Goal: Information Seeking & Learning: Learn about a topic

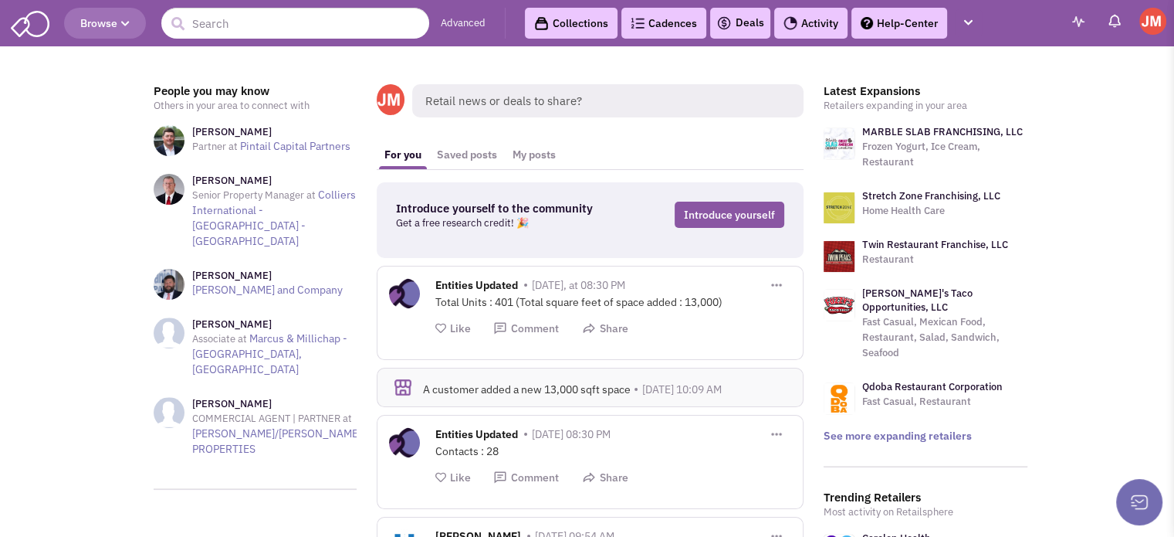
click at [118, 22] on span "Browse" at bounding box center [104, 23] width 49 height 14
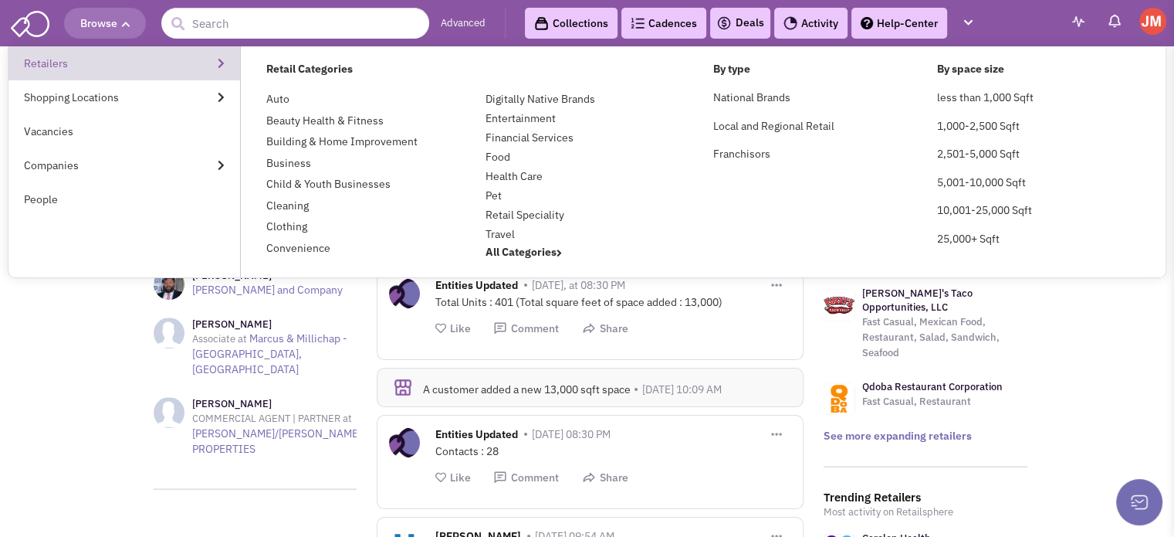
click at [53, 66] on link "Retailers" at bounding box center [124, 63] width 232 height 34
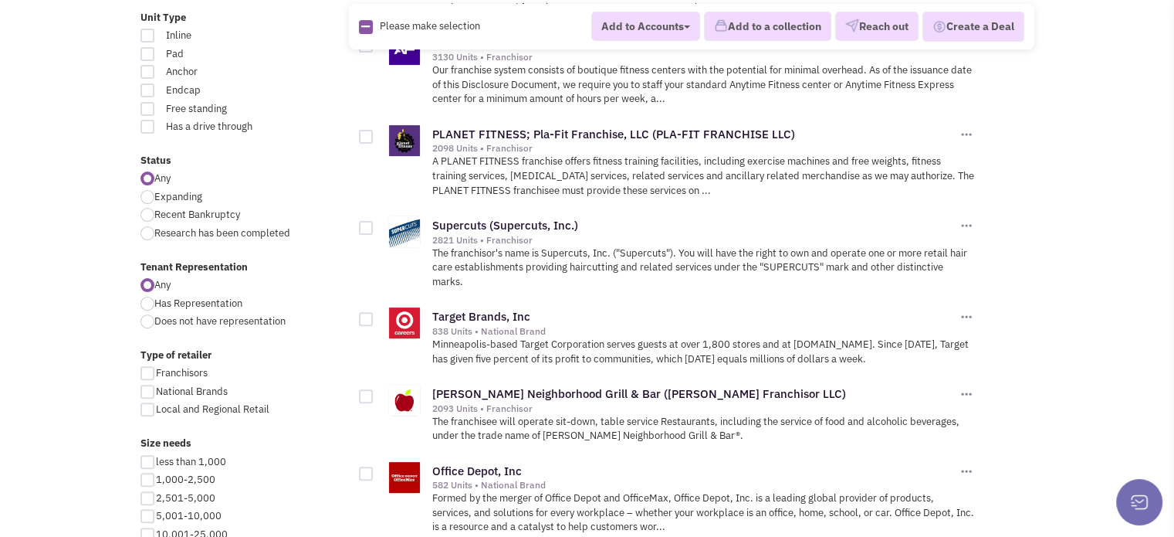
scroll to position [463, 0]
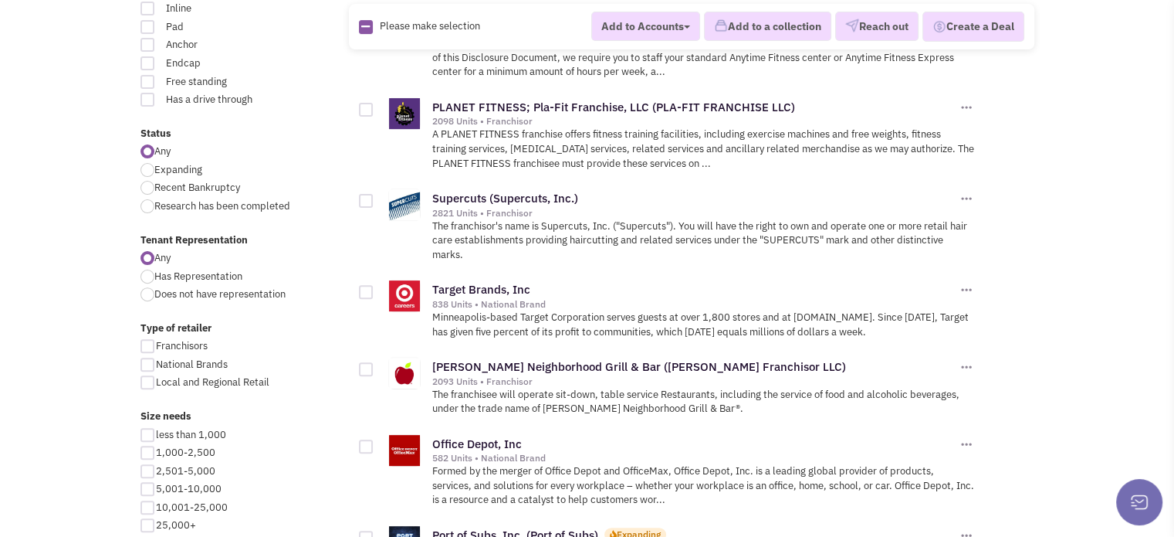
click at [148, 292] on div at bounding box center [148, 294] width 14 height 14
click at [154, 292] on input "Does not have representation" at bounding box center [159, 295] width 10 height 10
radio input "true"
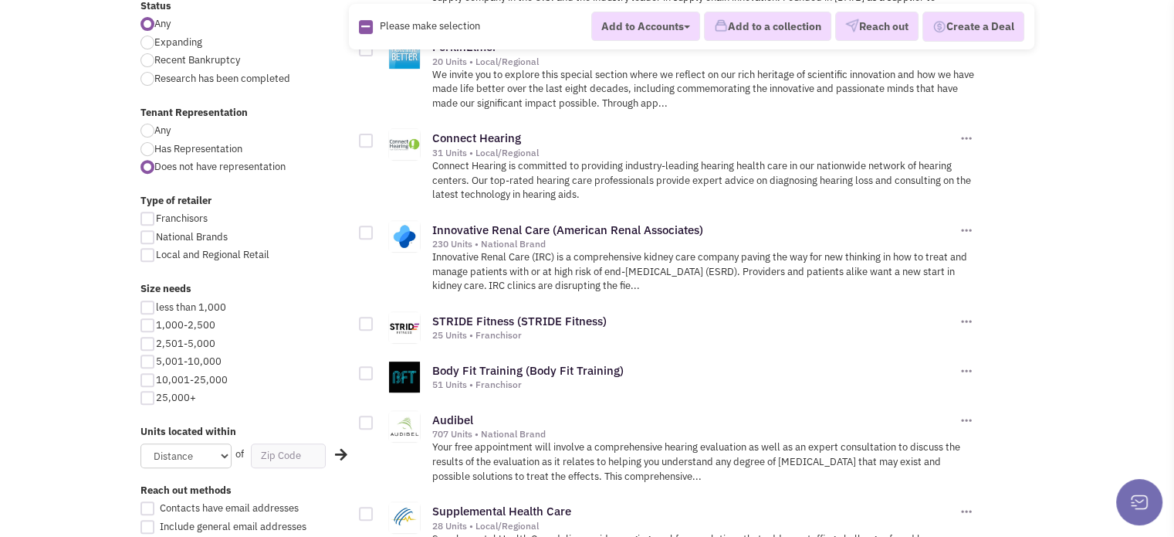
scroll to position [618, 0]
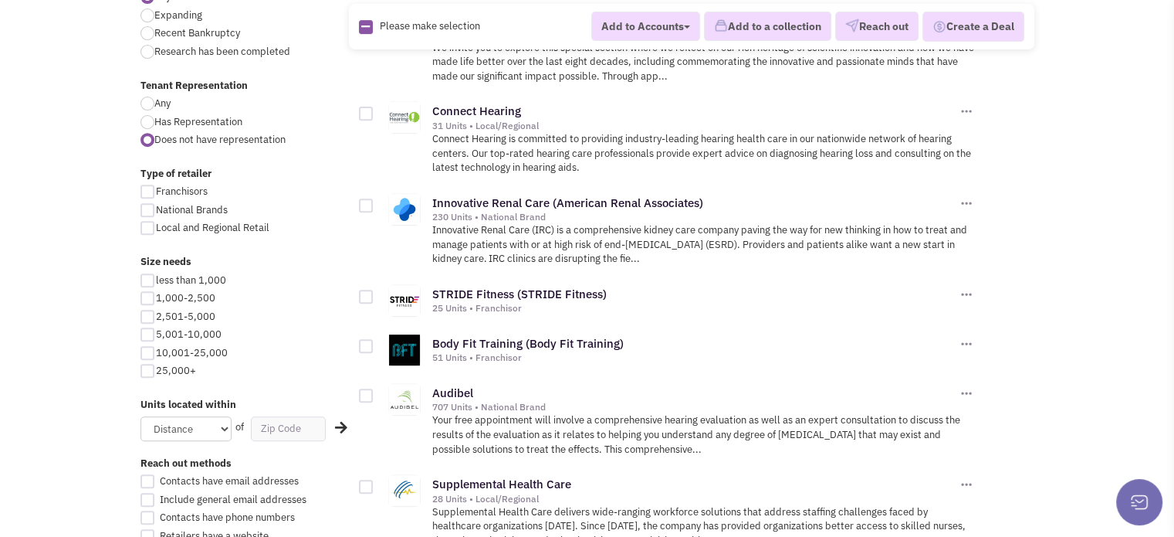
drag, startPoint x: 716, startPoint y: 200, endPoint x: 417, endPoint y: 216, distance: 299.2
click at [417, 216] on div "Innovative Renal Care (American Renal Associates) 230 Units • National Brand" at bounding box center [674, 229] width 600 height 76
click at [803, 211] on div "230 Units • National Brand" at bounding box center [694, 217] width 525 height 12
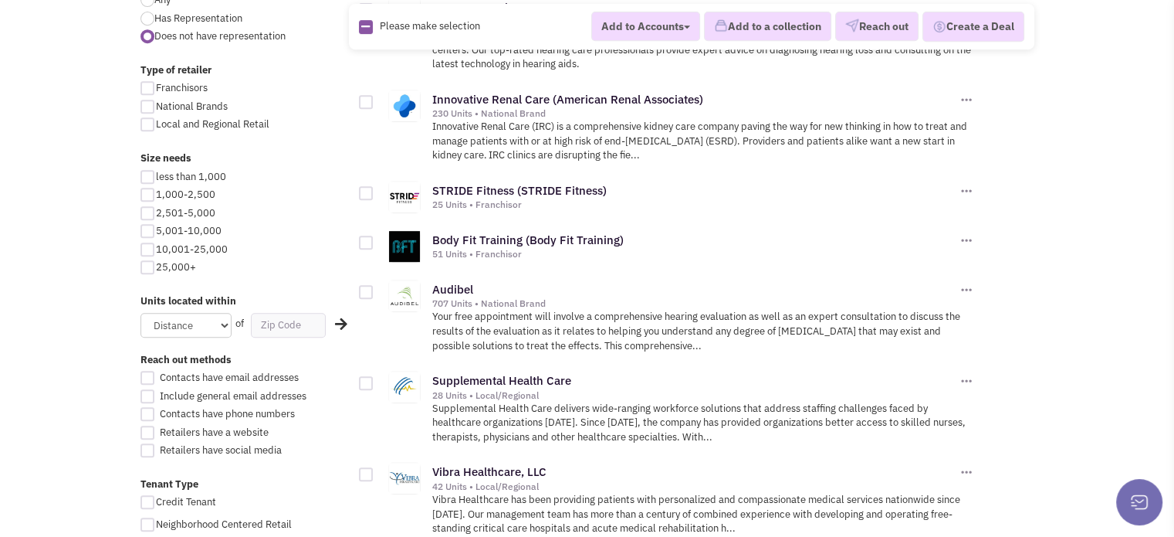
scroll to position [695, 0]
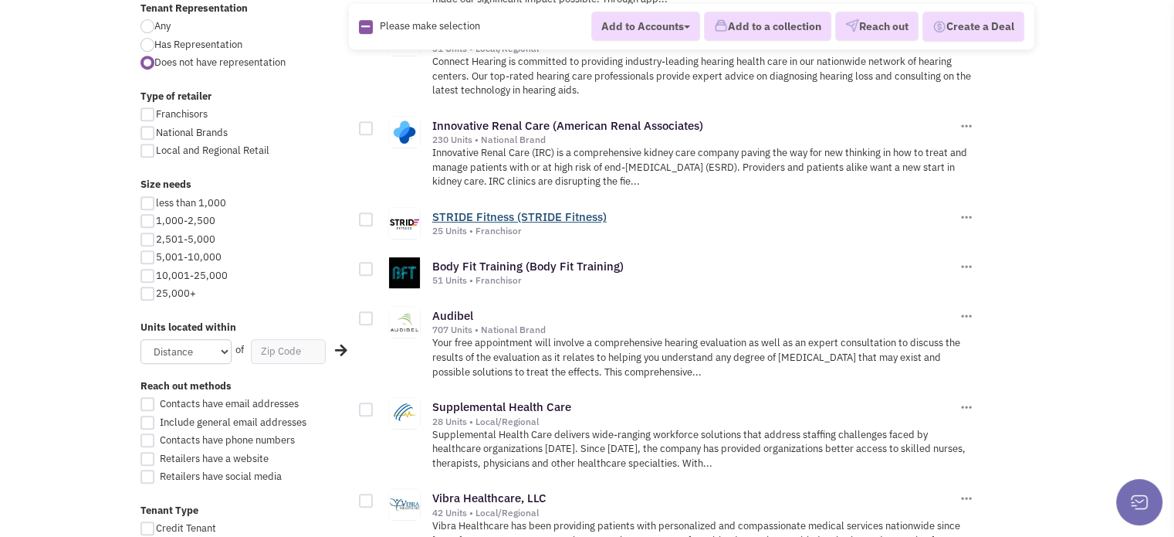
click at [516, 211] on link "STRIDE Fitness (STRIDE Fitness)" at bounding box center [519, 216] width 174 height 15
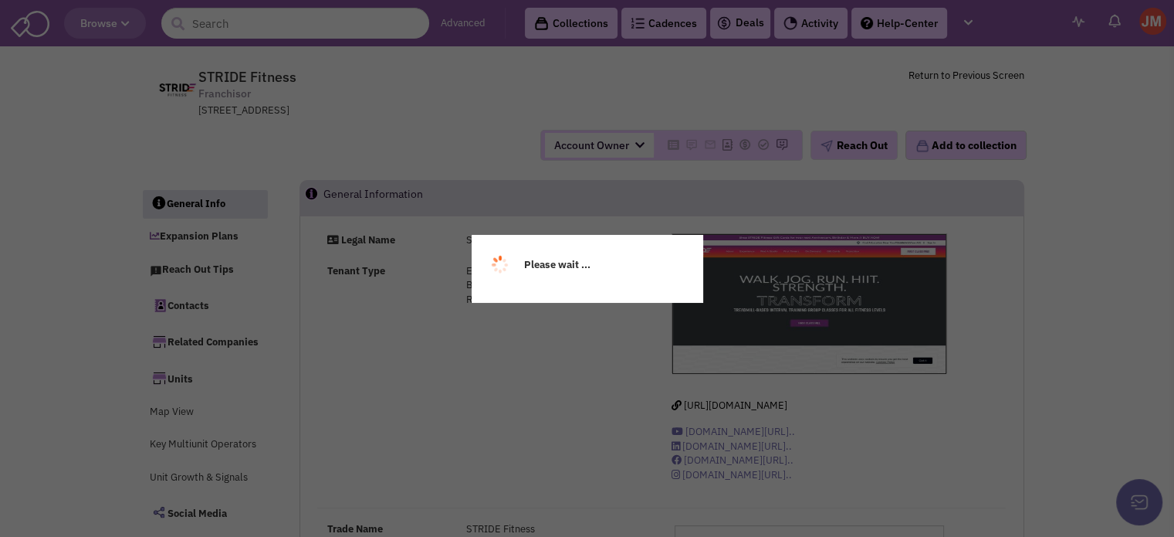
select select
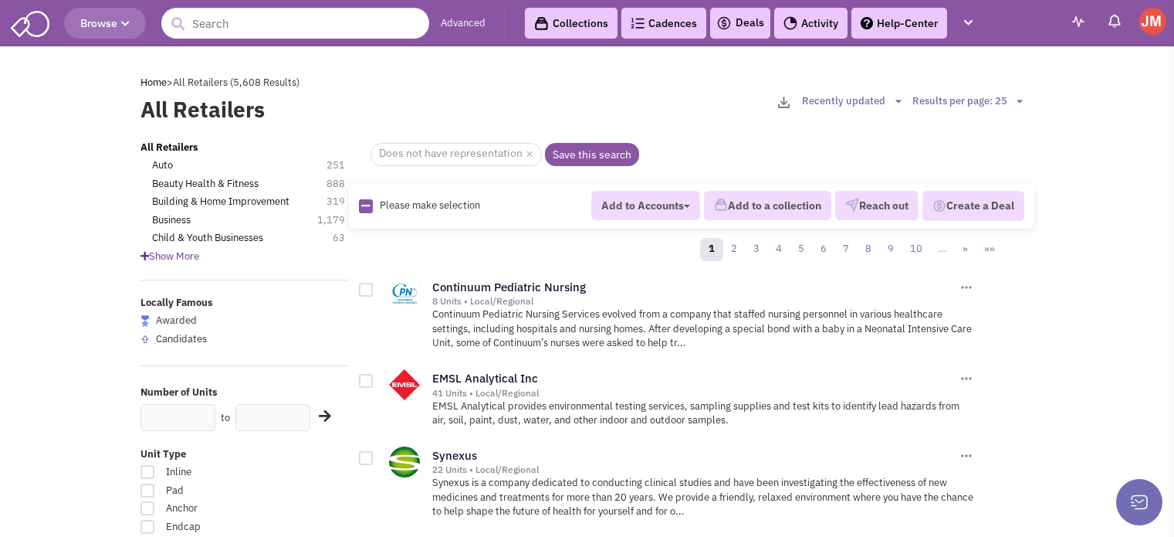
scroll to position [694, 0]
